Goal: Use online tool/utility: Utilize a website feature to perform a specific function

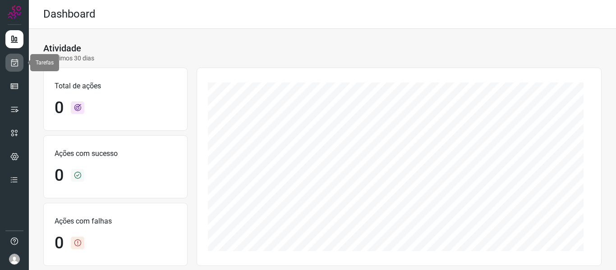
click at [10, 65] on icon at bounding box center [14, 62] width 9 height 9
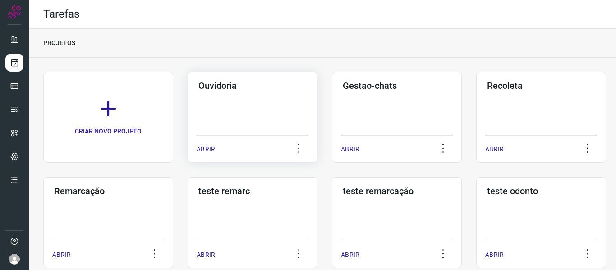
click at [201, 151] on p "ABRIR" at bounding box center [206, 149] width 18 height 9
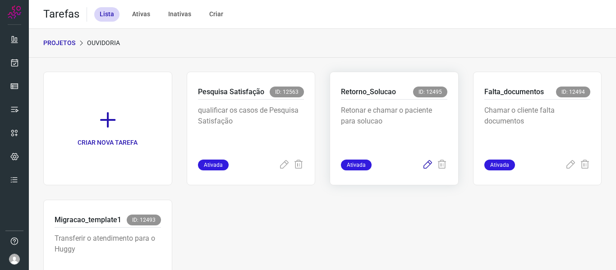
click at [422, 165] on icon at bounding box center [427, 165] width 11 height 11
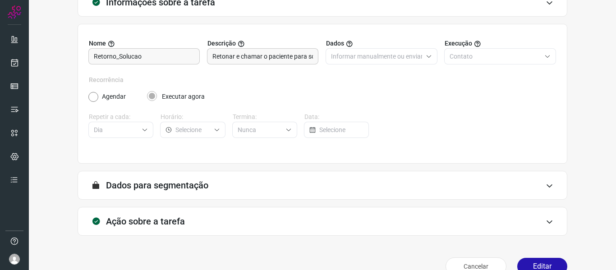
scroll to position [82, 0]
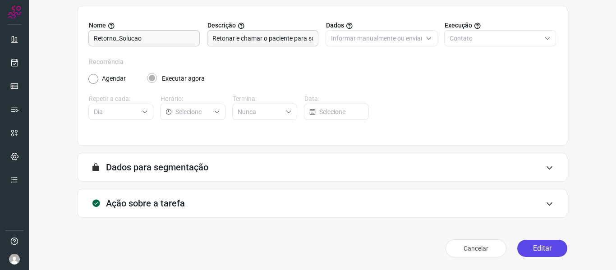
click at [524, 250] on button "Editar" at bounding box center [542, 248] width 50 height 17
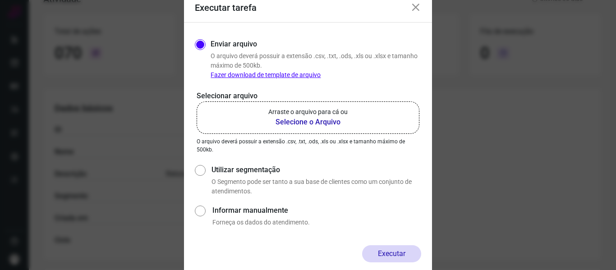
click at [401, 124] on label "Arraste o arquivo para cá ou Selecione o Arquivo" at bounding box center [308, 117] width 223 height 32
click at [0, 0] on input "Arraste o arquivo para cá ou Selecione o Arquivo" at bounding box center [0, 0] width 0 height 0
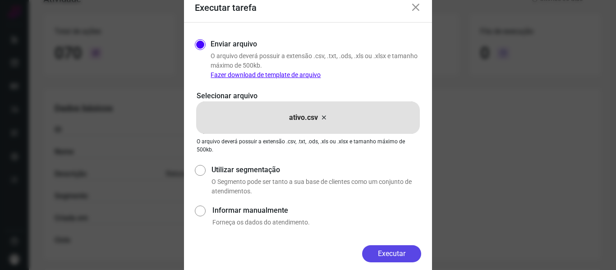
click at [365, 258] on button "Executar" at bounding box center [391, 253] width 59 height 17
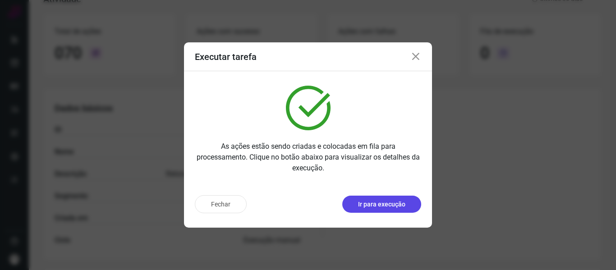
click at [386, 206] on p "Ir para execução" at bounding box center [381, 204] width 47 height 9
